Goal: Task Accomplishment & Management: Manage account settings

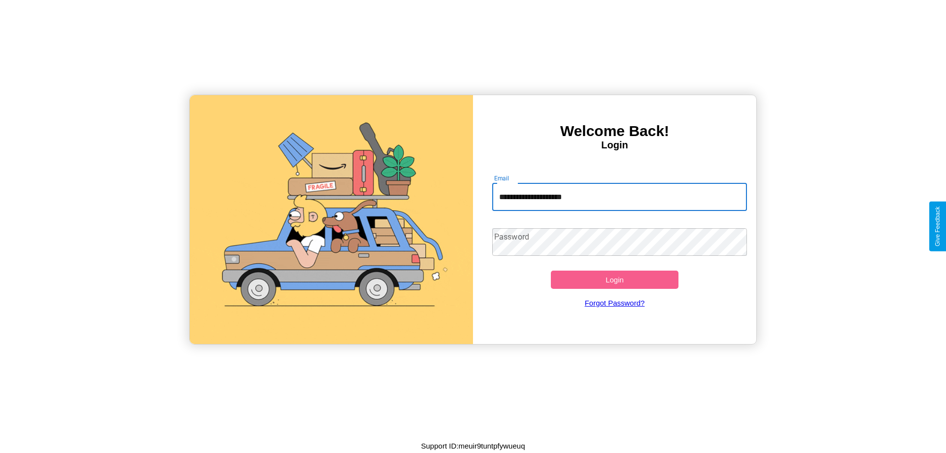
type input "**********"
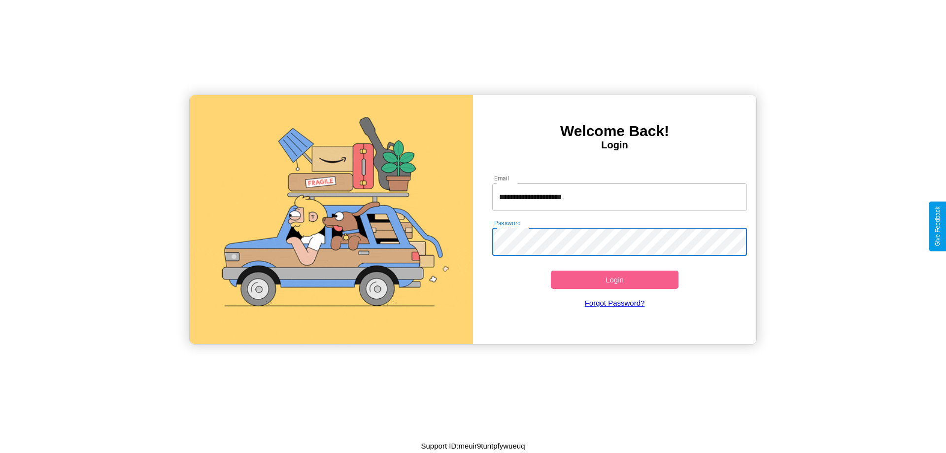
click at [614, 279] on button "Login" at bounding box center [615, 279] width 128 height 18
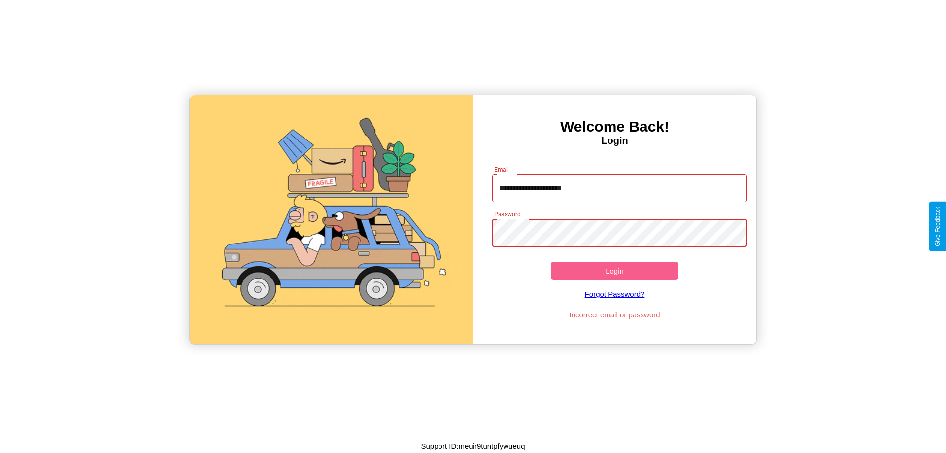
click at [614, 270] on button "Login" at bounding box center [615, 271] width 128 height 18
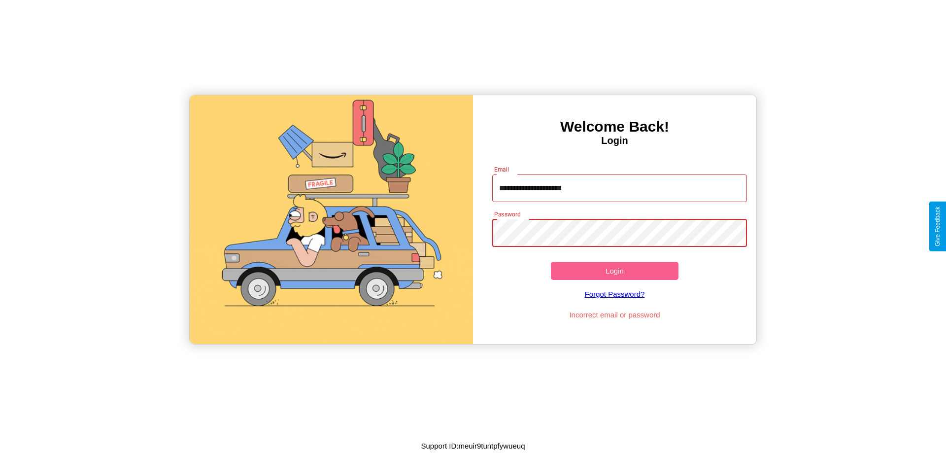
click at [614, 270] on button "Login" at bounding box center [615, 271] width 128 height 18
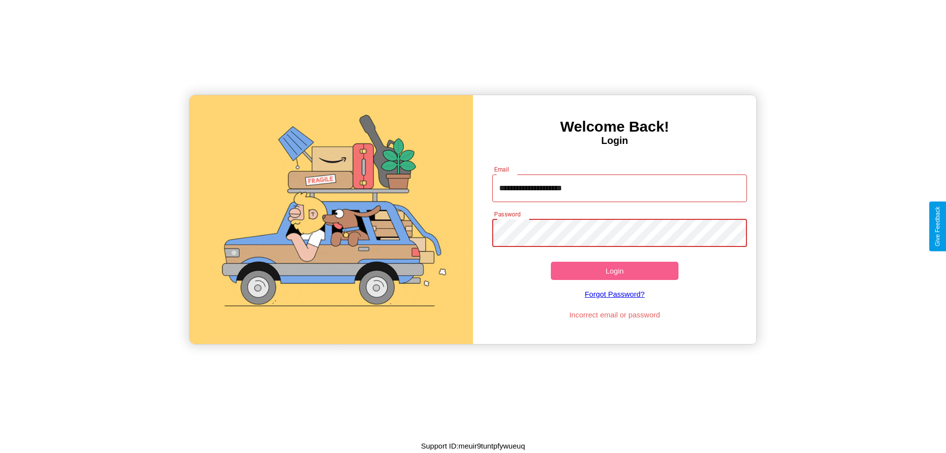
click at [614, 270] on button "Login" at bounding box center [615, 271] width 128 height 18
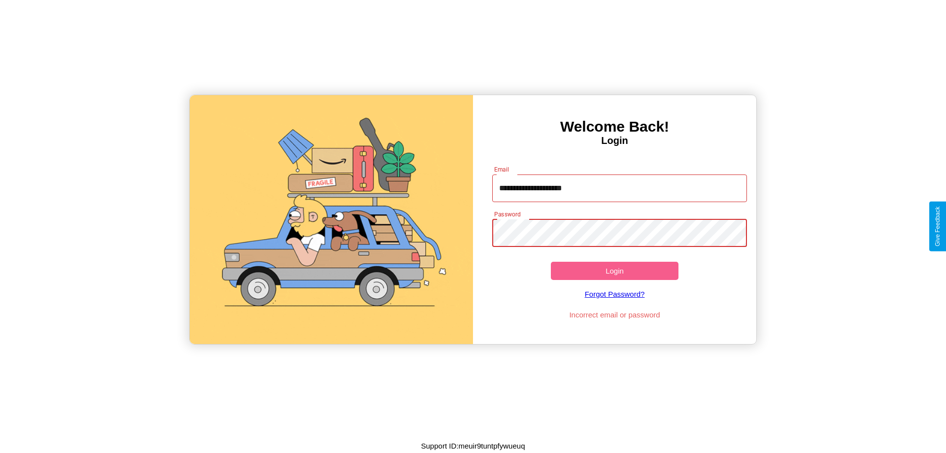
click at [614, 270] on button "Login" at bounding box center [615, 271] width 128 height 18
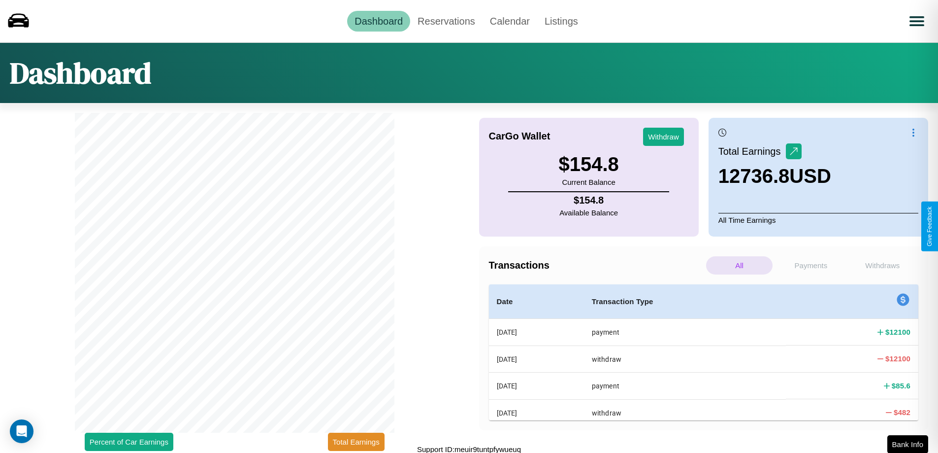
scroll to position [3, 0]
